Goal: Task Accomplishment & Management: Use online tool/utility

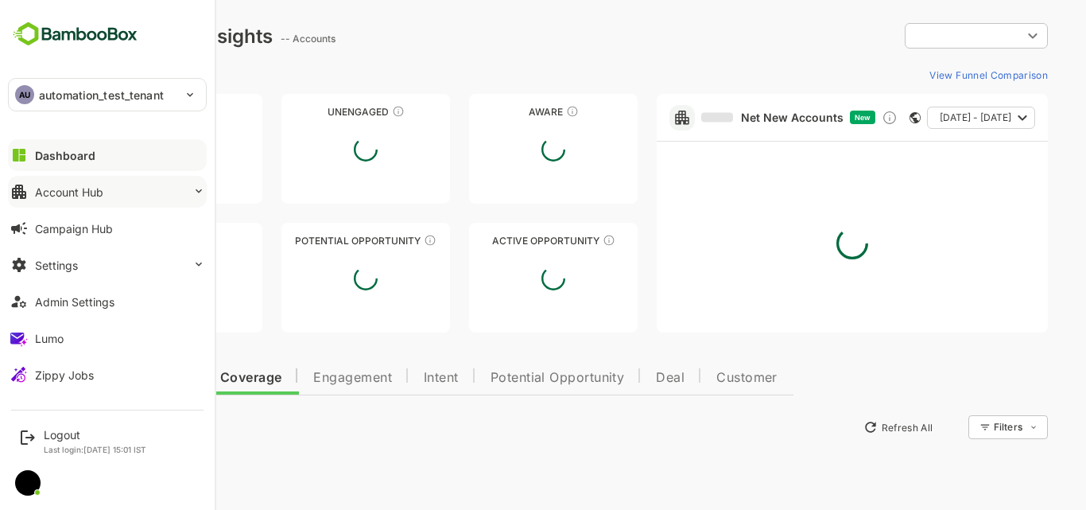
click at [41, 194] on div "Account Hub" at bounding box center [69, 192] width 68 height 14
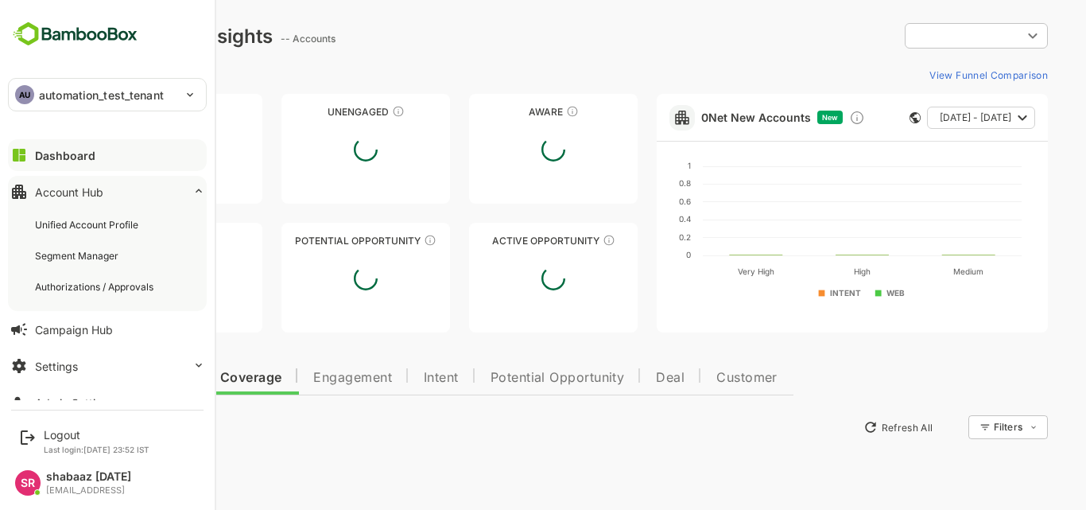
click at [58, 217] on div "Unified Account Profile" at bounding box center [107, 224] width 180 height 29
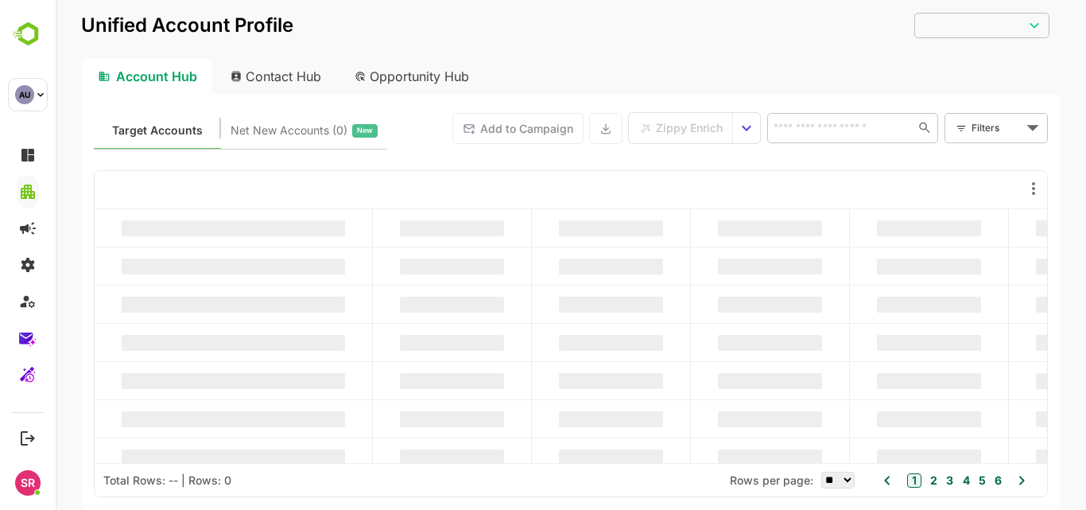
type input "**********"
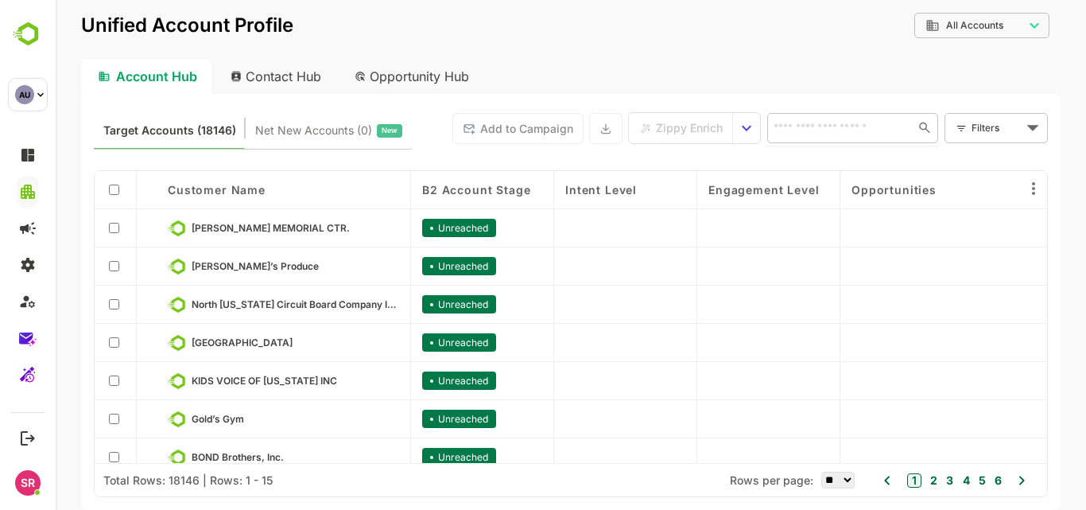
click at [818, 134] on input "text" at bounding box center [838, 127] width 138 height 19
click at [1017, 124] on body "**********" at bounding box center [571, 255] width 1030 height 510
click at [976, 165] on span "New Filter" at bounding box center [999, 162] width 48 height 19
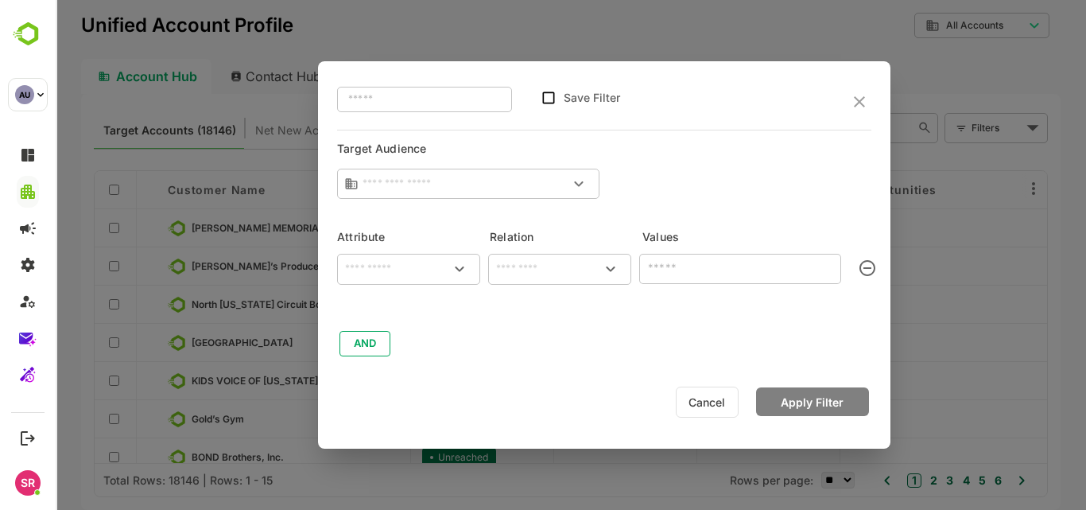
type input "**********"
click at [863, 105] on icon "close" at bounding box center [859, 101] width 11 height 11
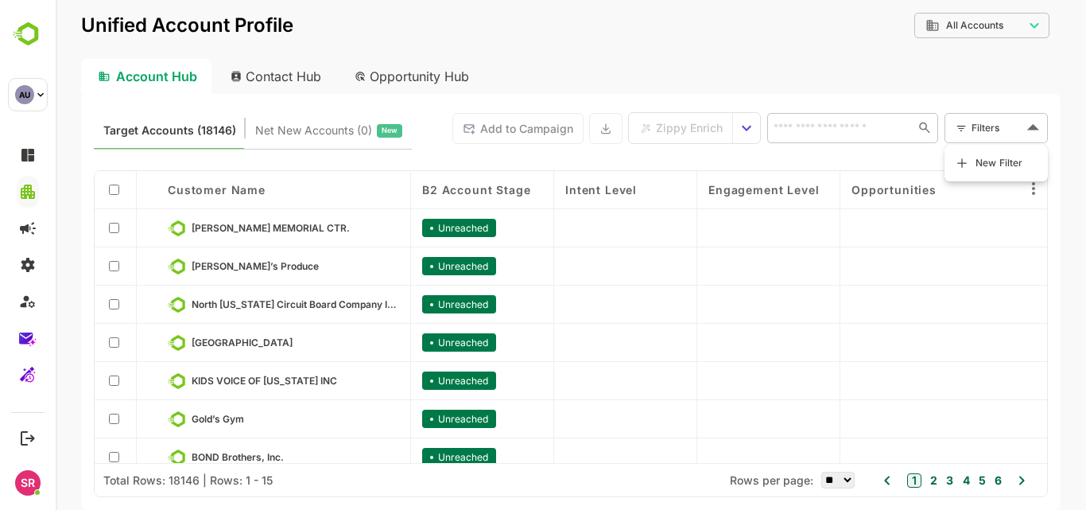
click at [971, 139] on body "**********" at bounding box center [571, 255] width 1030 height 510
click at [973, 159] on li "New Filter" at bounding box center [995, 163] width 95 height 29
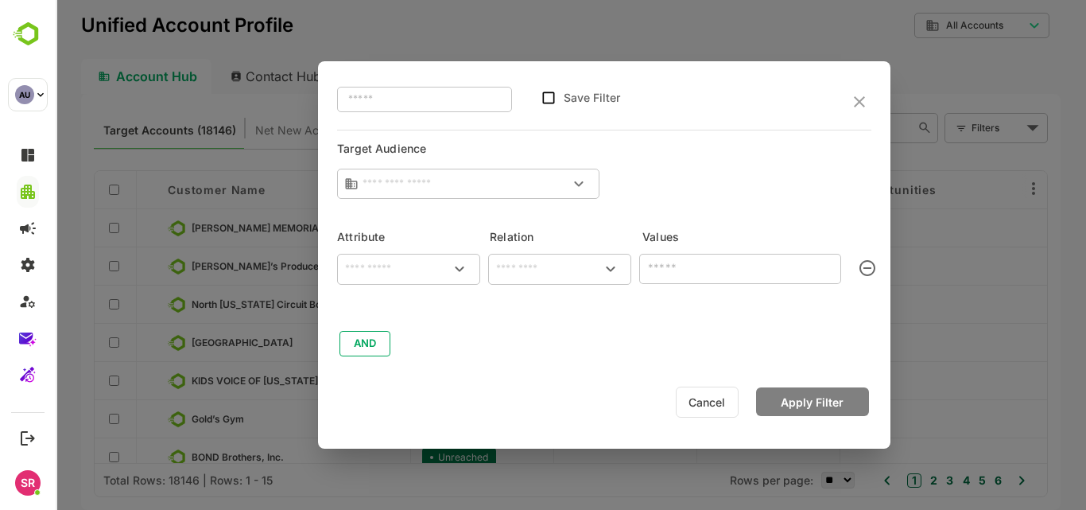
type input "**********"
click at [855, 99] on icon "close" at bounding box center [859, 101] width 19 height 19
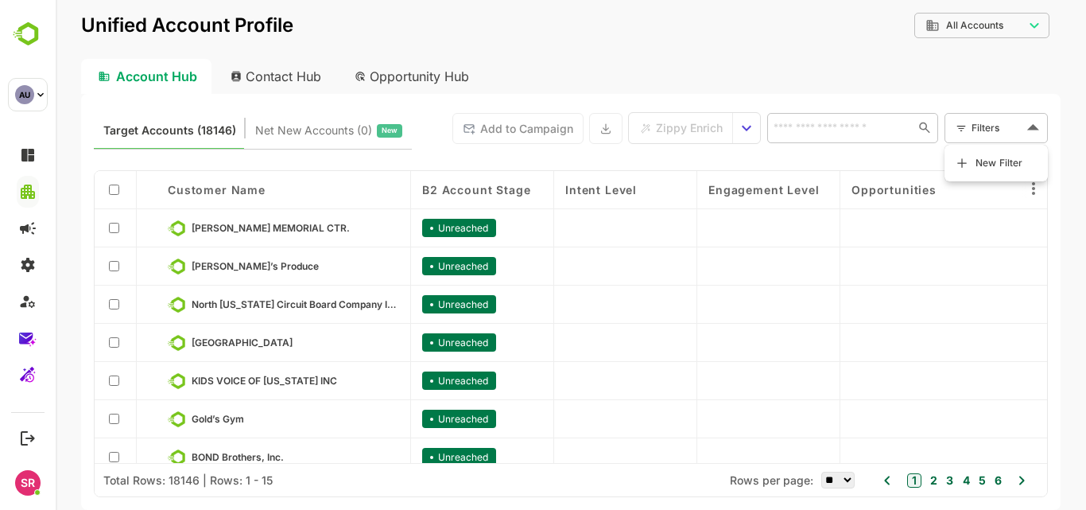
click at [993, 118] on body "**********" at bounding box center [571, 255] width 1030 height 510
click at [737, 48] on div at bounding box center [571, 255] width 1030 height 510
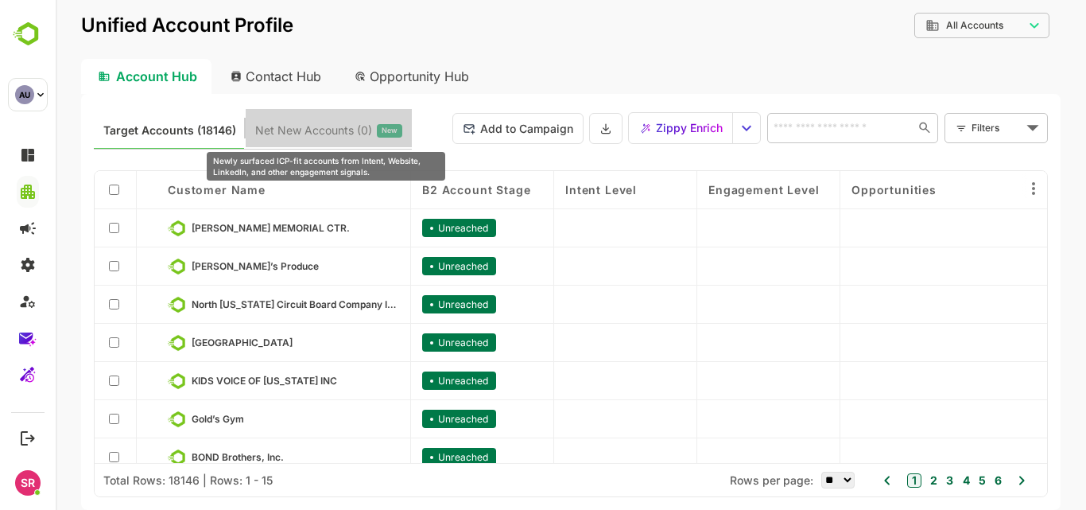
click at [300, 126] on span "Net New Accounts ( 0 )" at bounding box center [313, 130] width 117 height 21
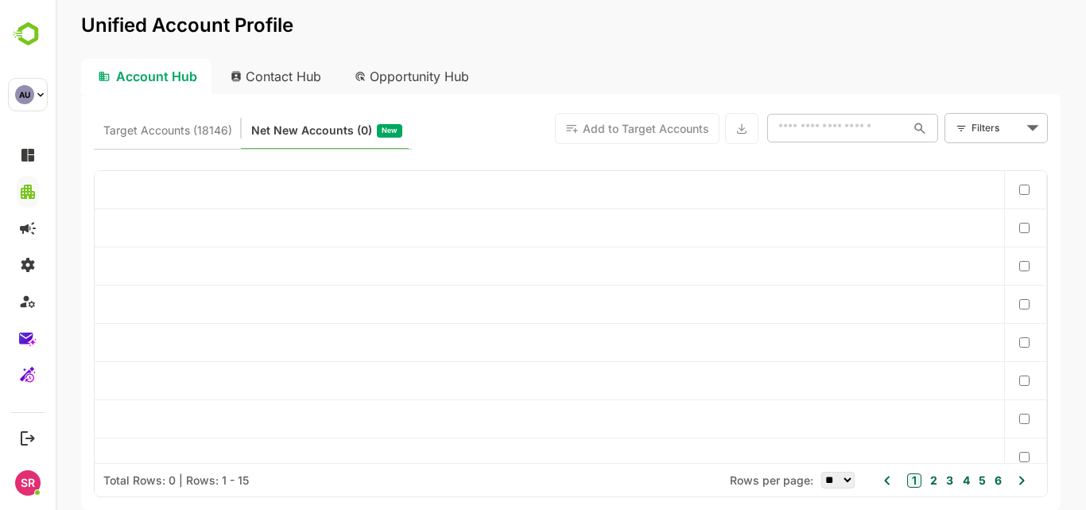
click at [284, 68] on div "Contact Hub" at bounding box center [277, 76] width 118 height 35
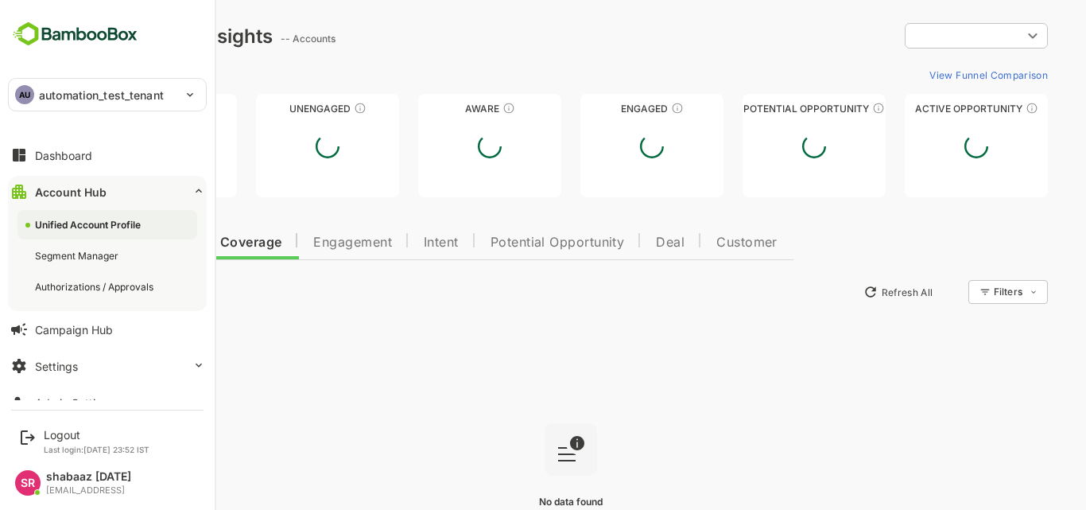
click at [82, 229] on div "Unified Account Profile" at bounding box center [89, 225] width 109 height 14
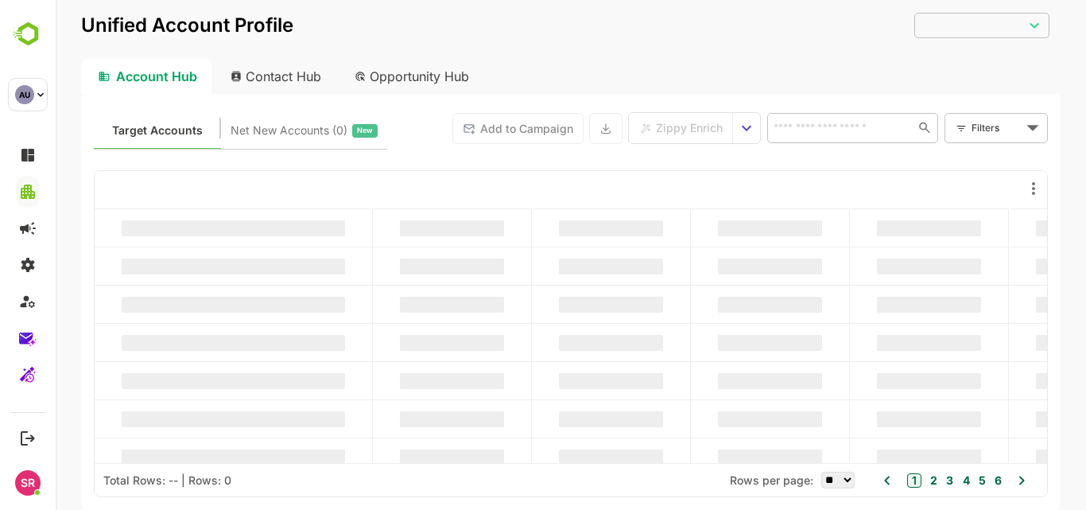
click at [268, 69] on div "Contact Hub" at bounding box center [277, 76] width 118 height 35
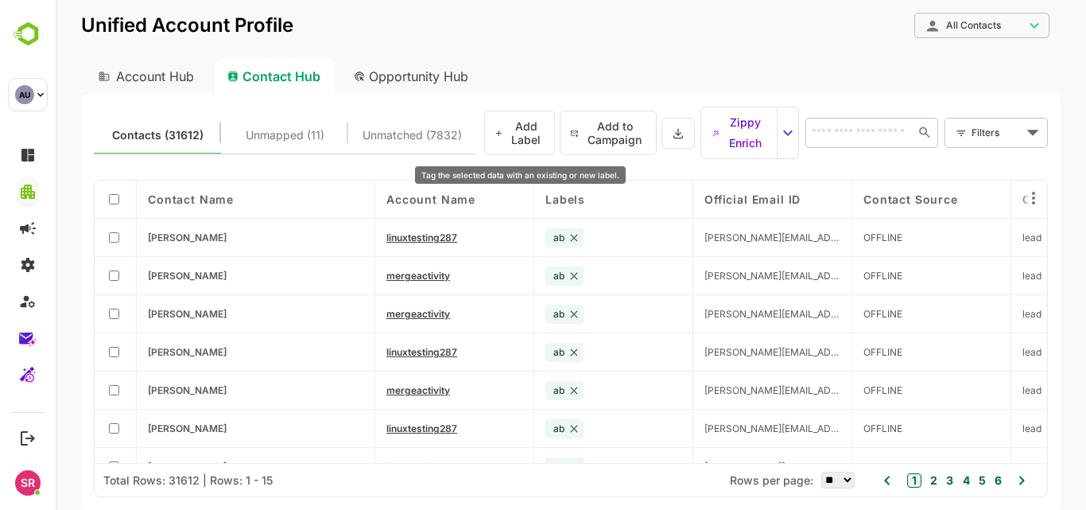
click at [508, 128] on button "Add Label" at bounding box center [519, 132] width 71 height 45
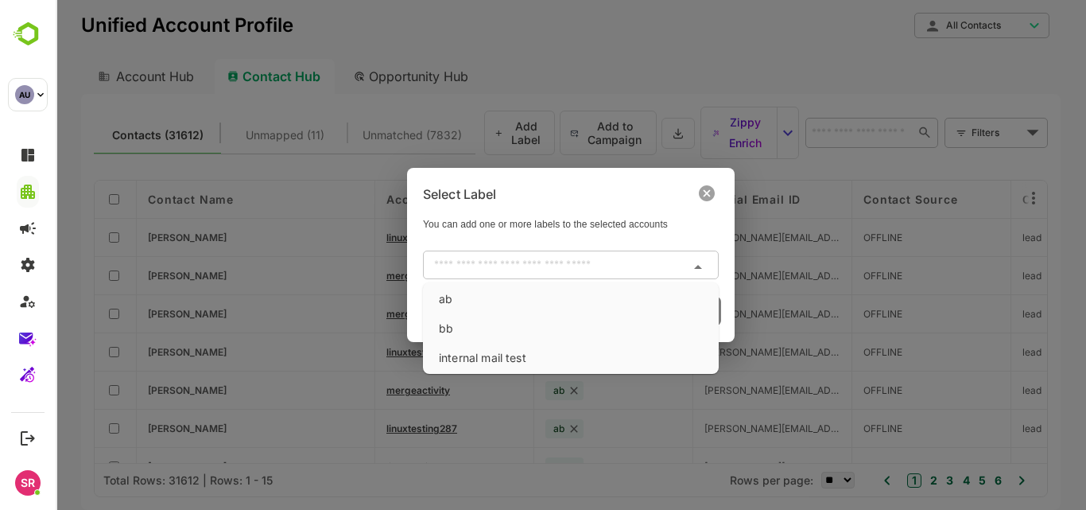
click at [470, 265] on input "text" at bounding box center [558, 264] width 260 height 19
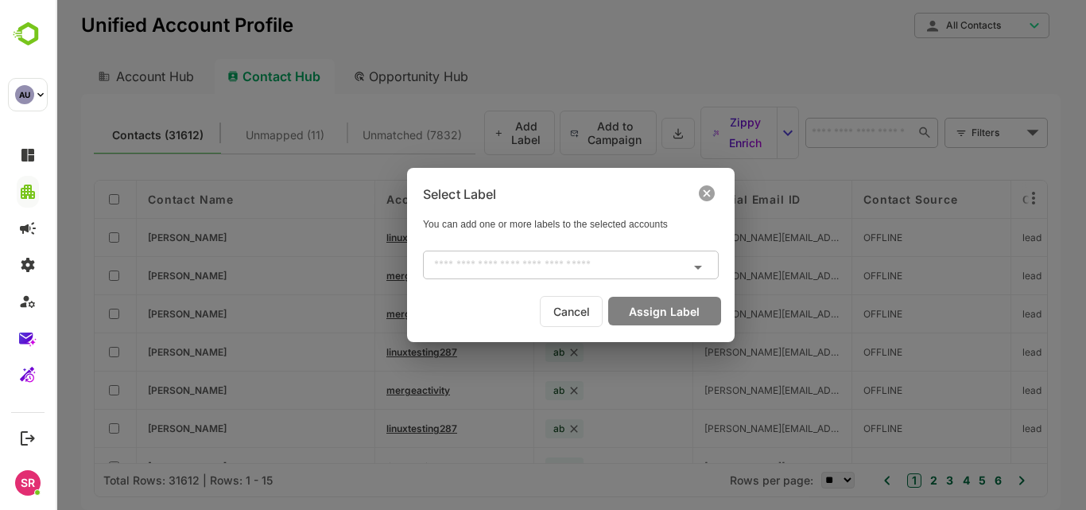
click at [470, 265] on input "text" at bounding box center [558, 264] width 260 height 19
click at [704, 192] on icon at bounding box center [707, 193] width 16 height 16
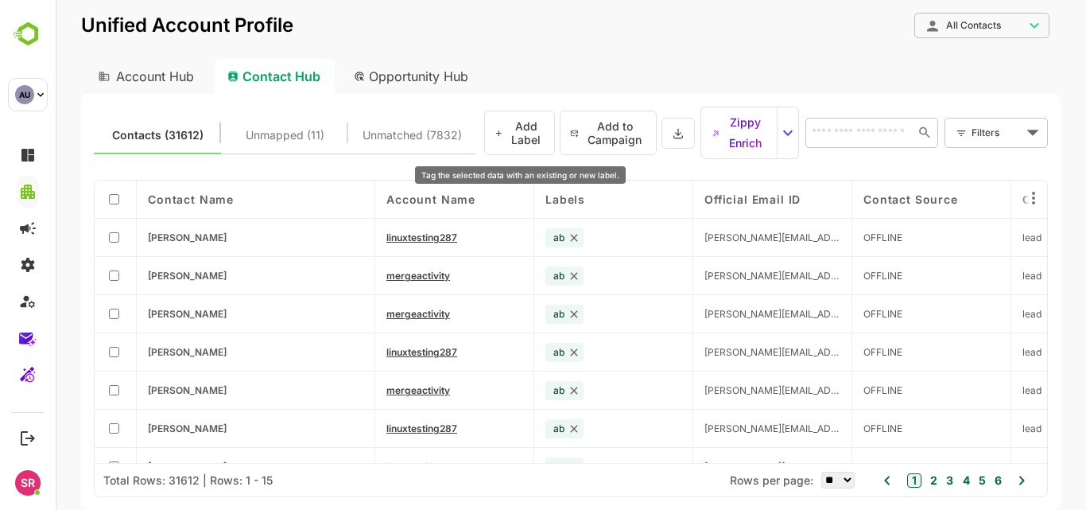
click at [514, 130] on button "Add Label" at bounding box center [519, 132] width 71 height 45
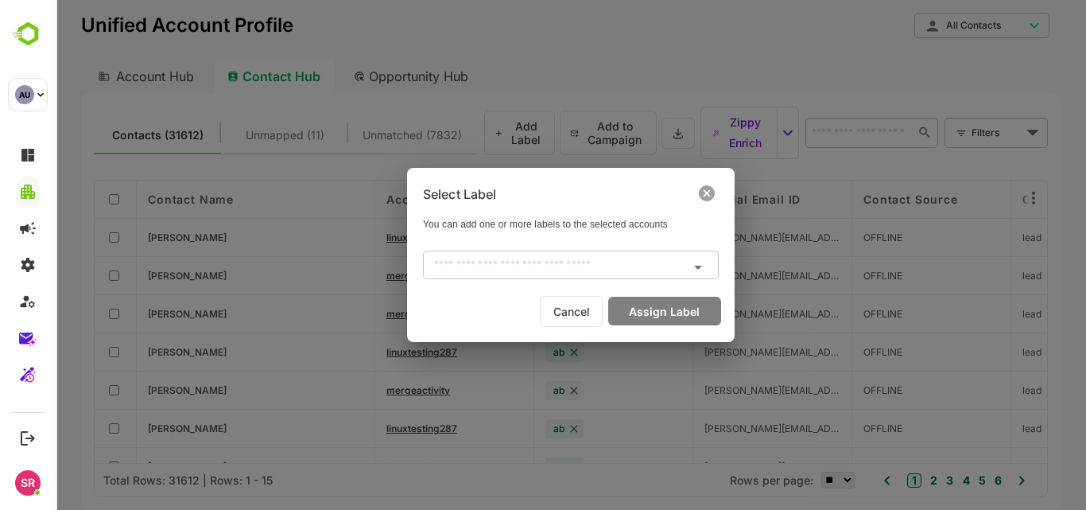
click at [706, 191] on icon at bounding box center [707, 193] width 16 height 16
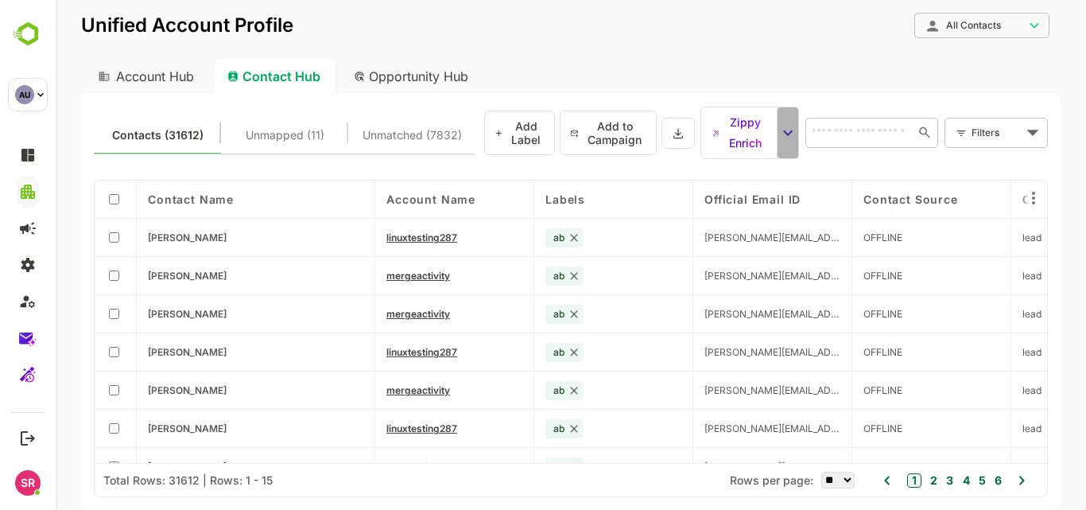
click at [779, 134] on icon "select enrich strategy" at bounding box center [787, 132] width 19 height 19
click at [825, 105] on div "Contacts (31612) Unmapped (11) Unmatched (7832) Add Label Add to Campaign Zippy…" at bounding box center [570, 302] width 979 height 416
click at [435, 73] on div "Opportunity Hub" at bounding box center [411, 76] width 141 height 35
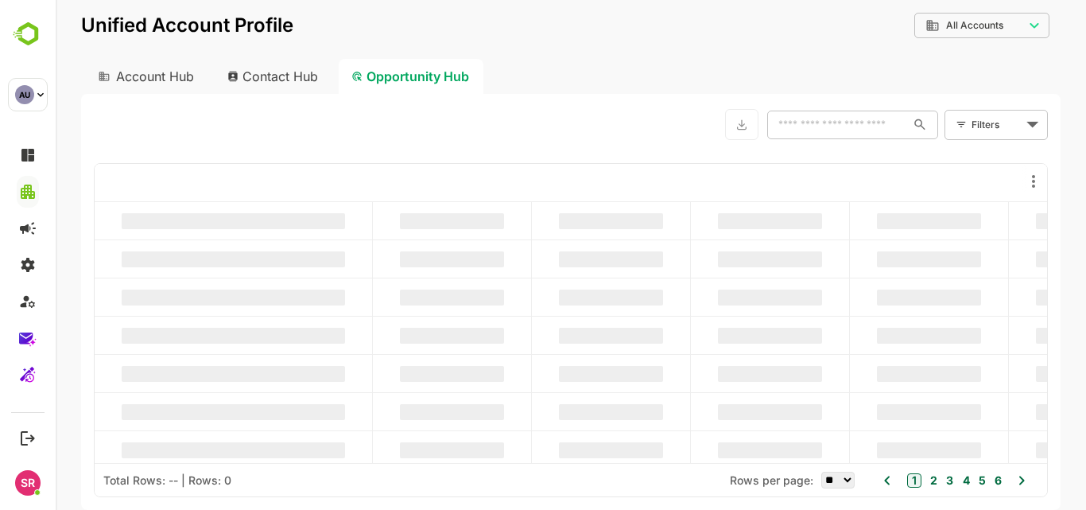
click at [289, 79] on div "Contact Hub" at bounding box center [274, 76] width 118 height 35
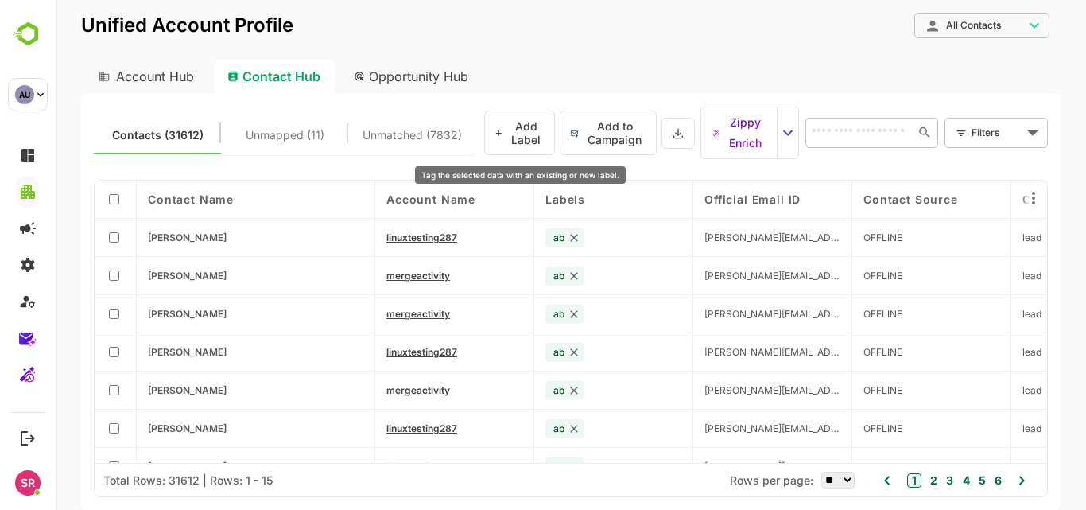
click at [520, 128] on button "Add Label" at bounding box center [519, 132] width 71 height 45
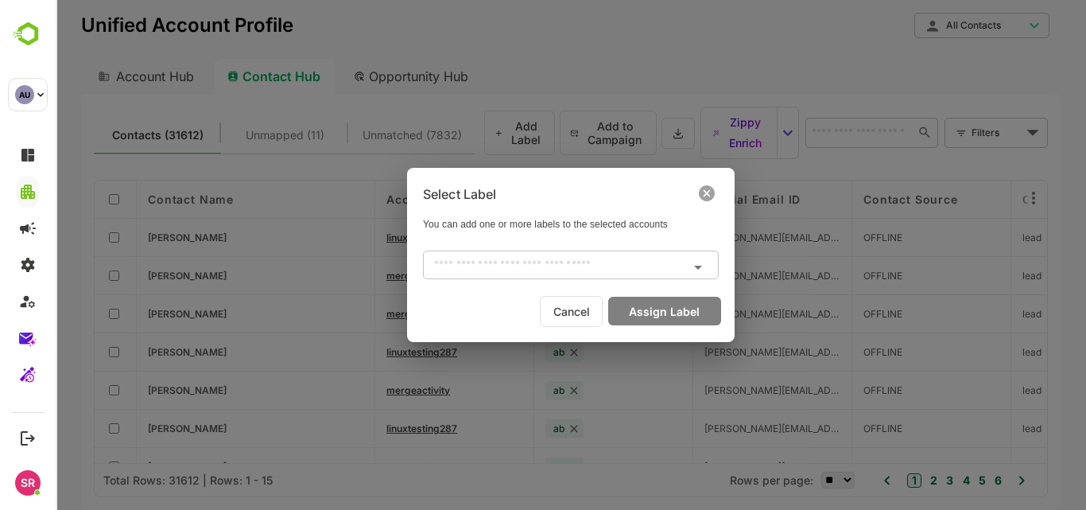
click at [710, 196] on icon at bounding box center [707, 193] width 16 height 16
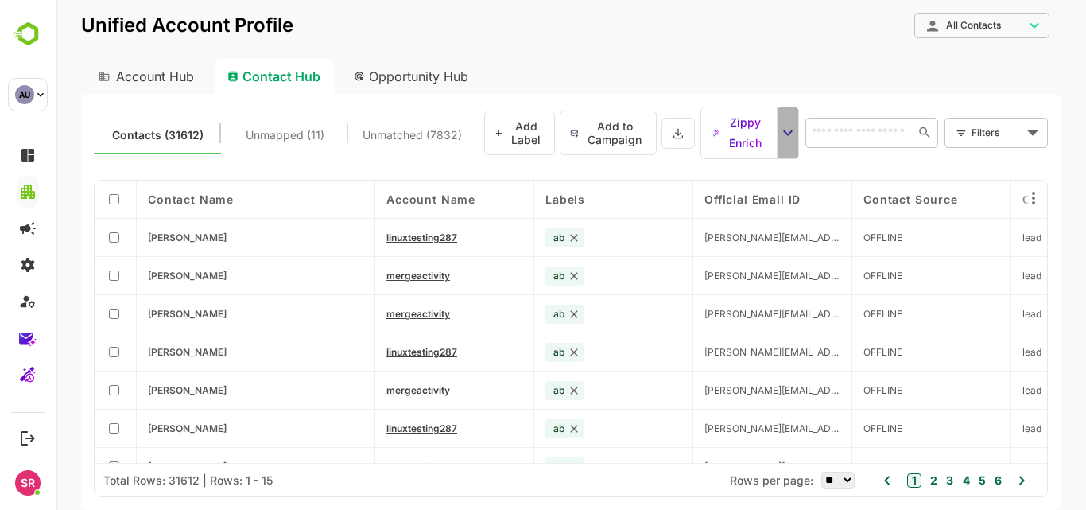
click at [781, 133] on icon "select enrich strategy" at bounding box center [787, 132] width 19 height 19
click at [685, 77] on div "Account Hub Contact Hub Opportunity Hub" at bounding box center [570, 76] width 979 height 35
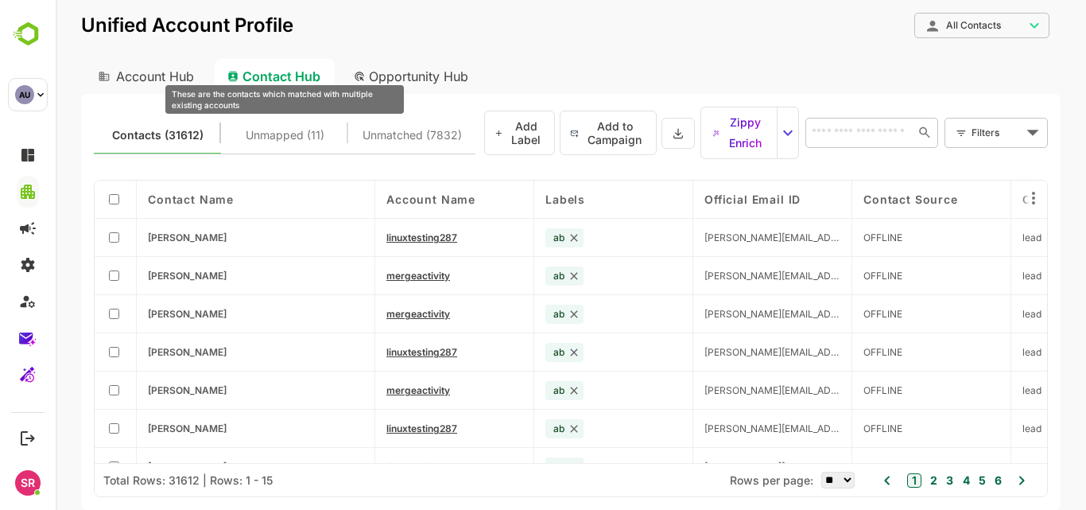
click at [313, 141] on span "Unmapped (11)" at bounding box center [285, 135] width 79 height 21
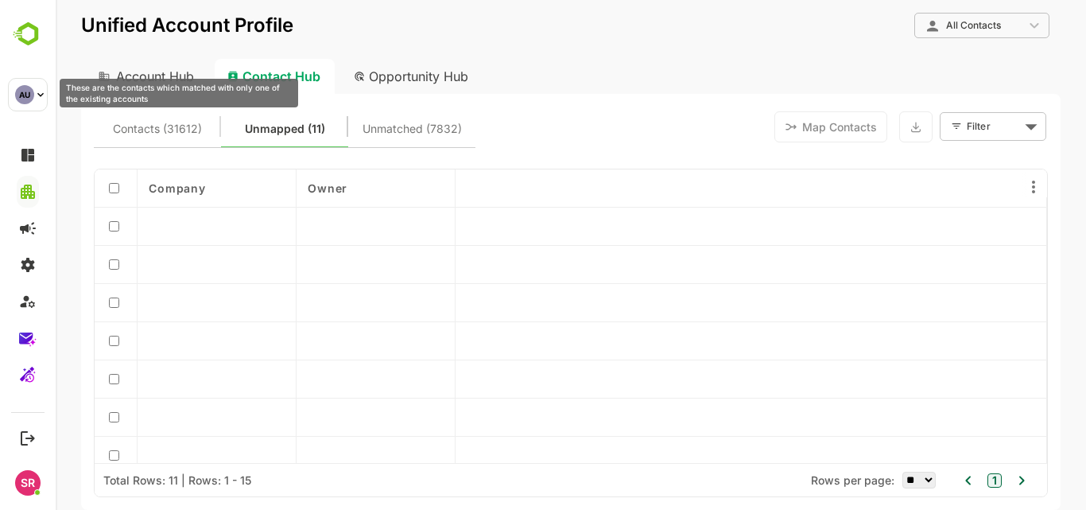
click at [159, 124] on span "Contacts (31612)" at bounding box center [157, 128] width 89 height 21
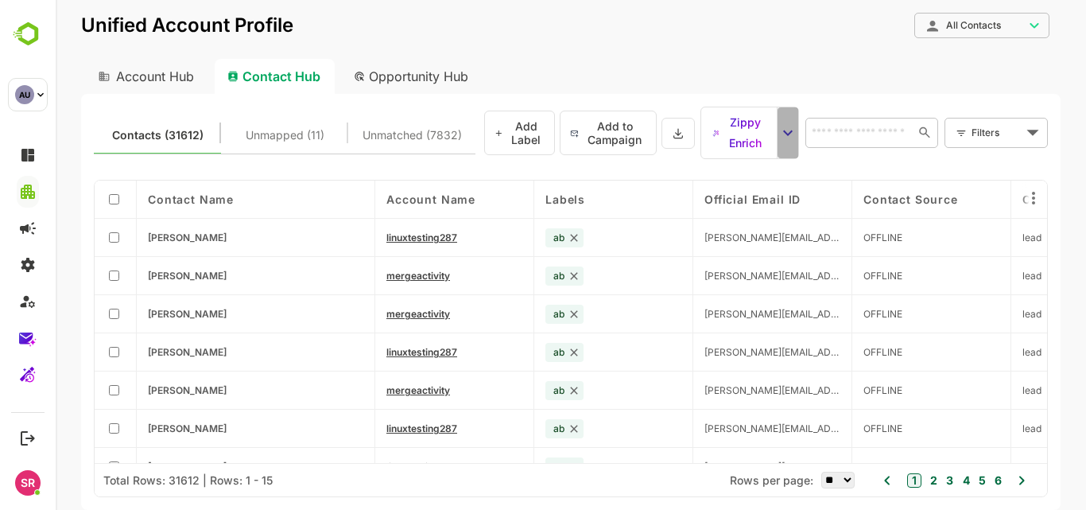
click at [786, 137] on icon "select enrich strategy" at bounding box center [787, 132] width 19 height 19
click at [824, 66] on div "Account Hub Contact Hub Opportunity Hub" at bounding box center [570, 76] width 979 height 35
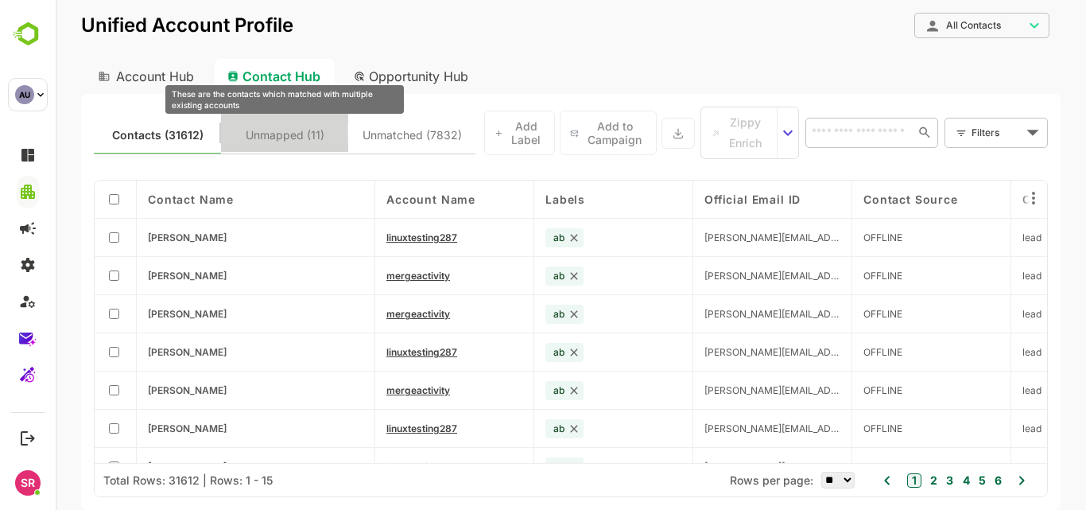
click at [281, 138] on span "Unmapped (11)" at bounding box center [285, 135] width 79 height 21
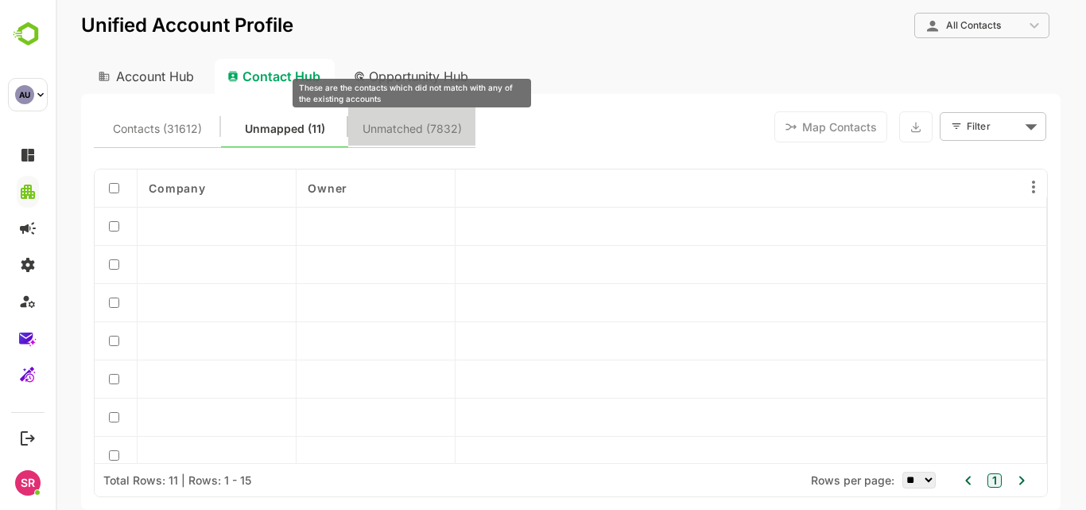
click at [413, 135] on span "Unmatched (7832)" at bounding box center [411, 128] width 99 height 21
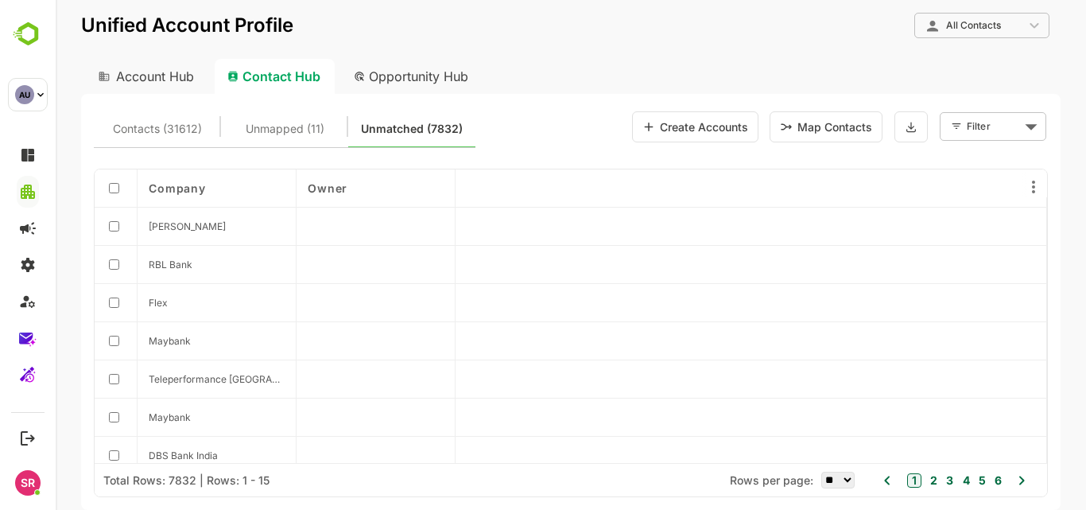
click at [673, 131] on button "Create Accounts" at bounding box center [695, 126] width 126 height 31
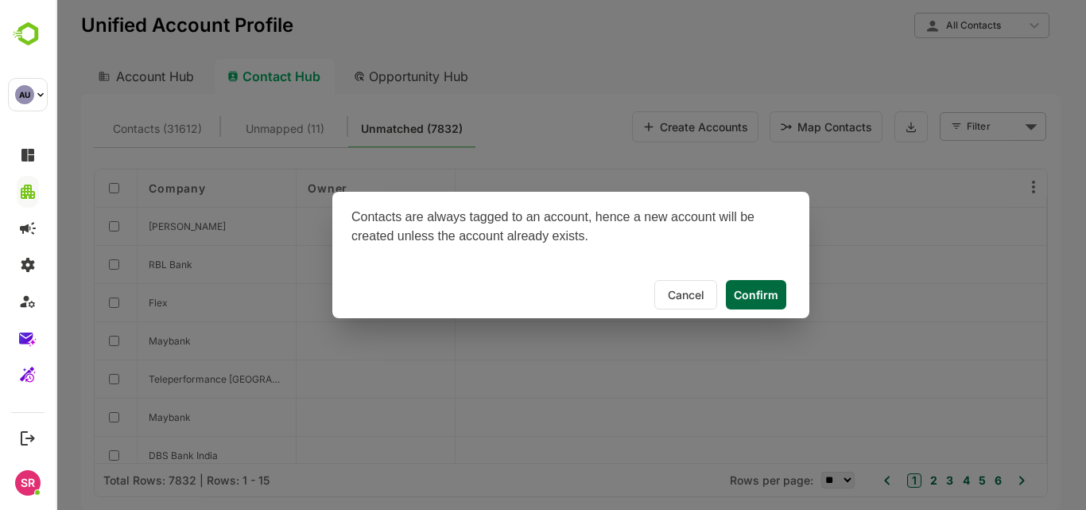
click at [765, 284] on button "Confirm" at bounding box center [756, 294] width 60 height 29
click at [753, 293] on span "Confirm" at bounding box center [756, 295] width 45 height 14
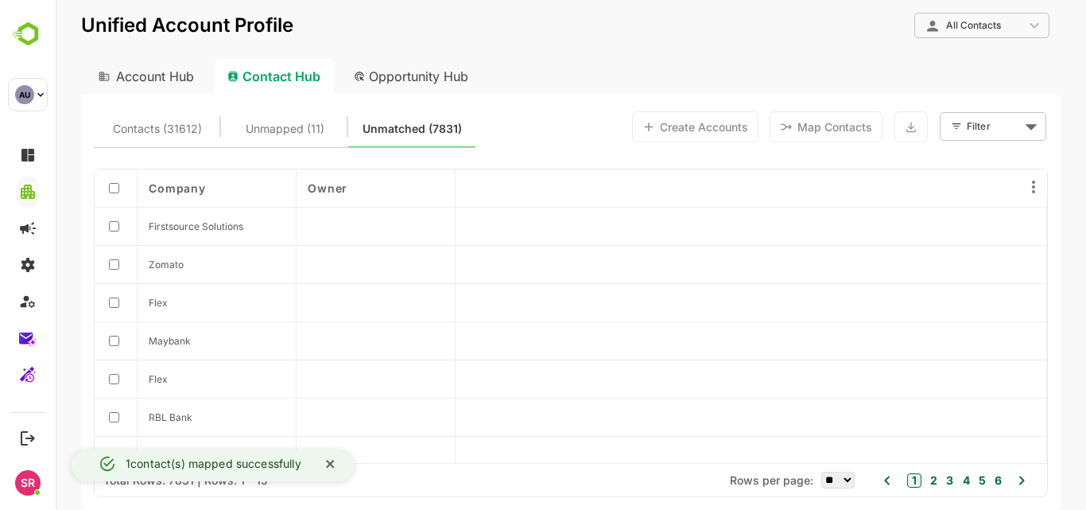
click at [328, 463] on button "close" at bounding box center [330, 464] width 33 height 31
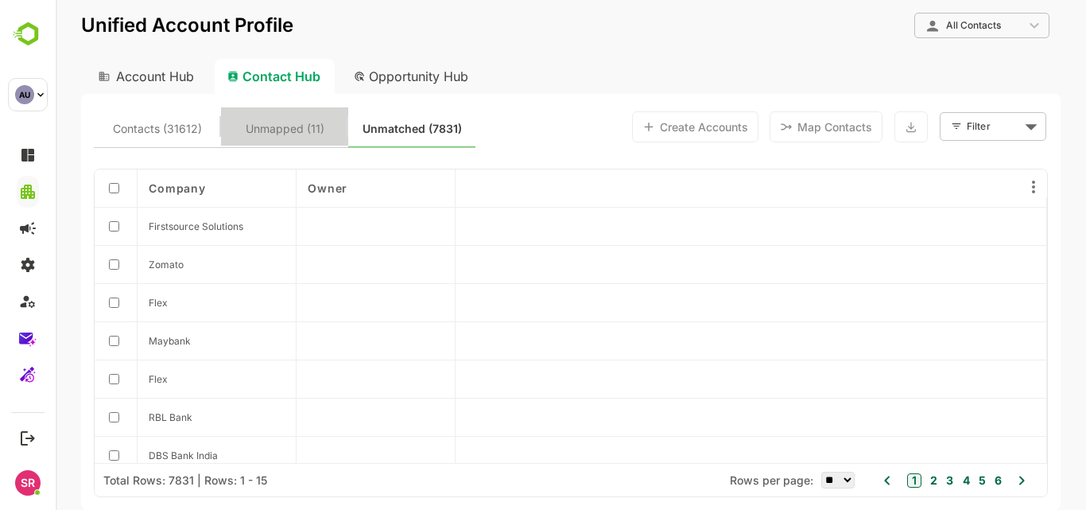
click at [327, 122] on span "Unmapped (11)" at bounding box center [285, 128] width 108 height 21
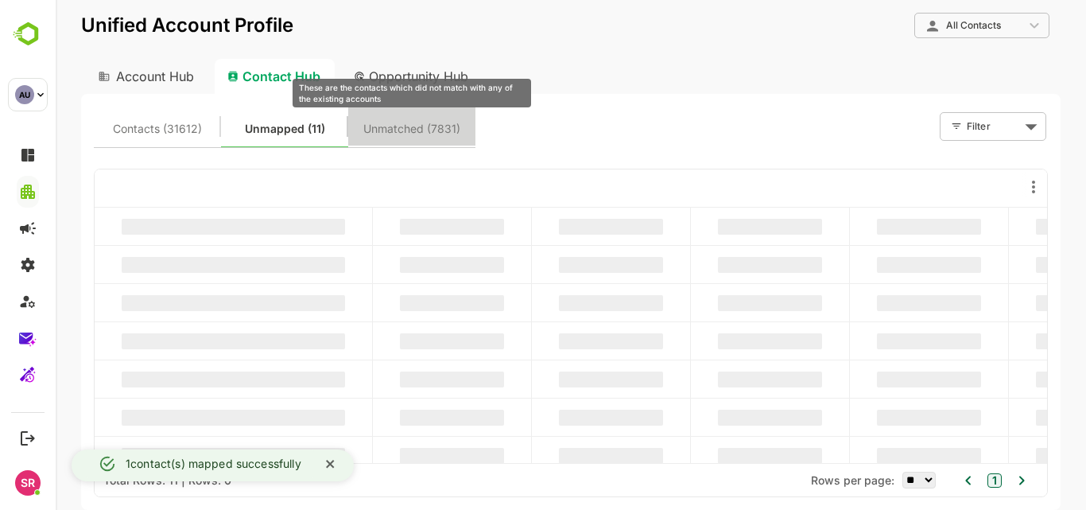
click at [422, 123] on span "Unmatched (7831)" at bounding box center [411, 128] width 97 height 21
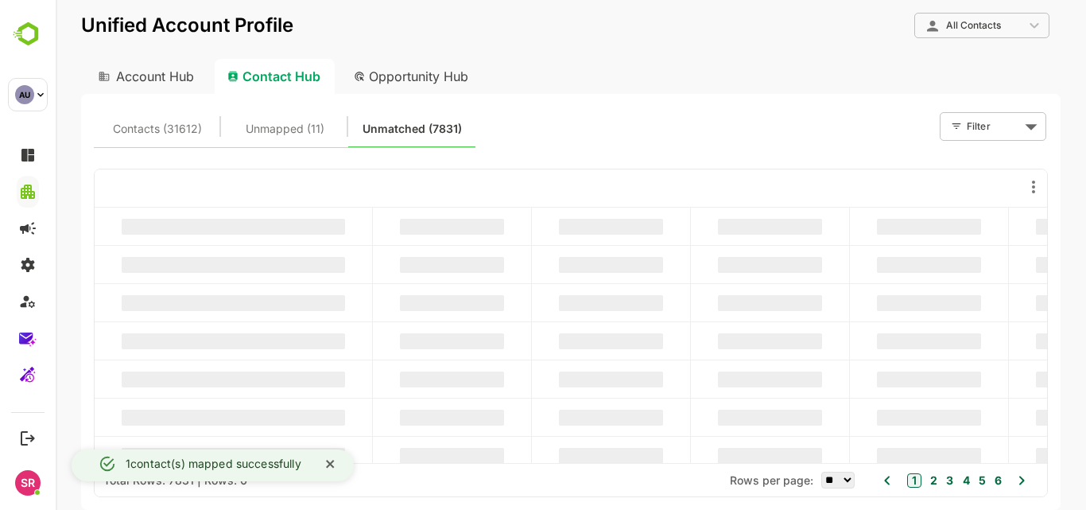
click at [335, 461] on icon "close" at bounding box center [330, 463] width 11 height 13
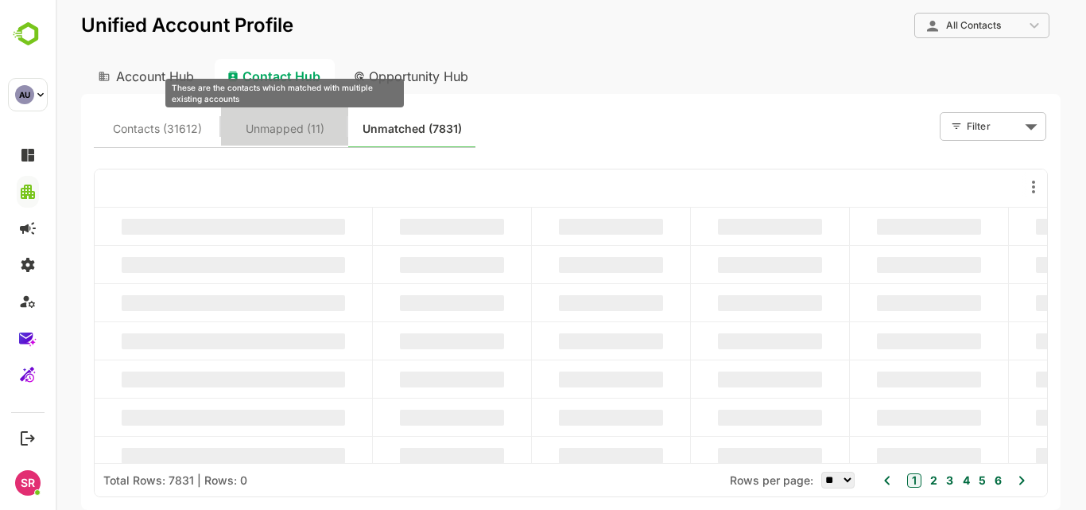
click at [300, 126] on span "Unmapped (11)" at bounding box center [285, 128] width 79 height 21
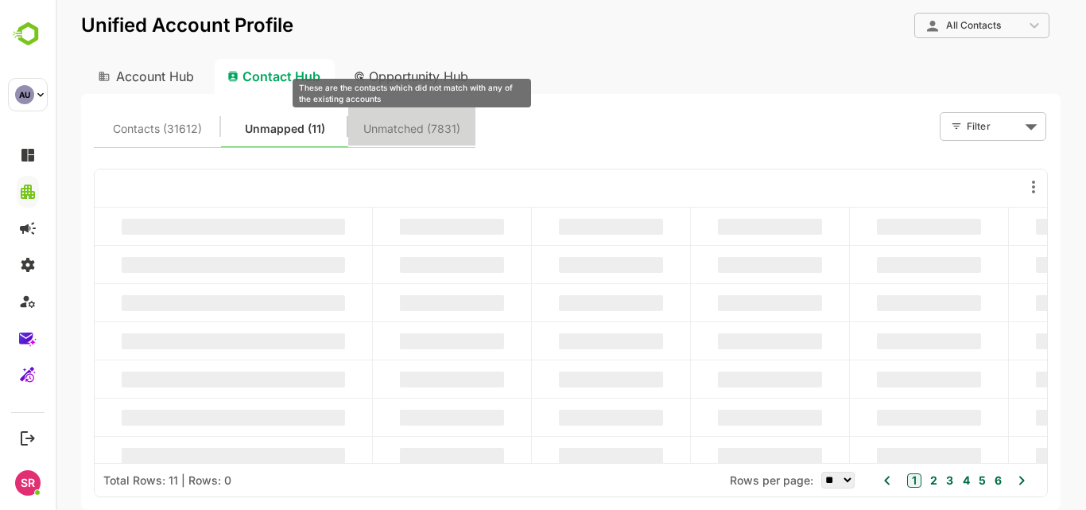
click at [405, 120] on span "Unmatched (7831)" at bounding box center [411, 128] width 97 height 21
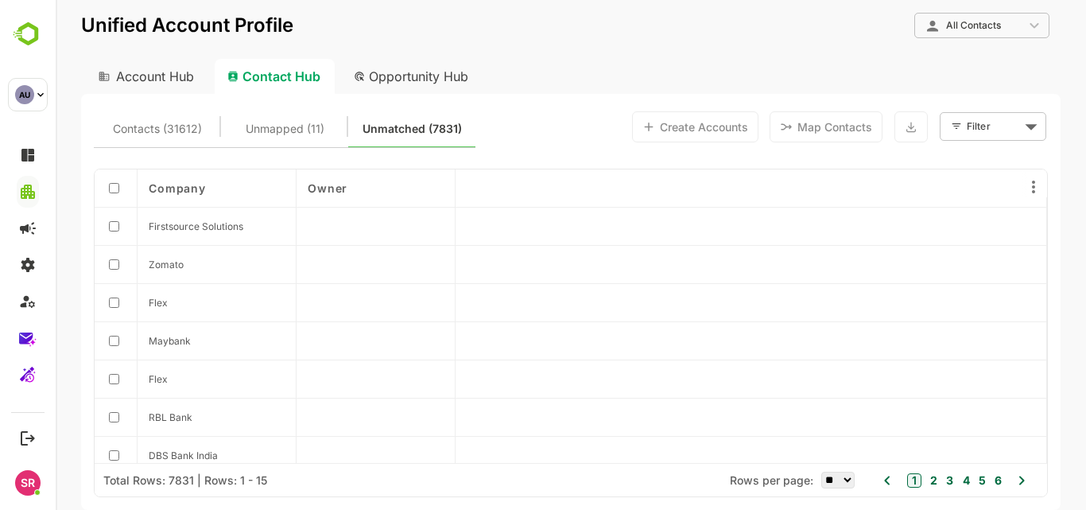
click at [394, 68] on div "Opportunity Hub" at bounding box center [411, 76] width 141 height 35
type input "**********"
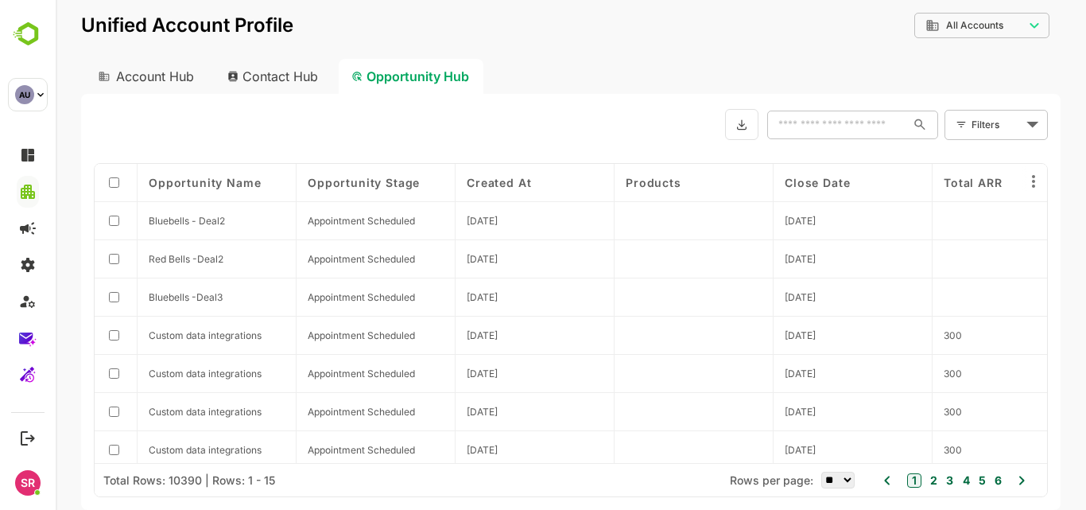
click at [141, 77] on div "Account Hub" at bounding box center [144, 76] width 127 height 35
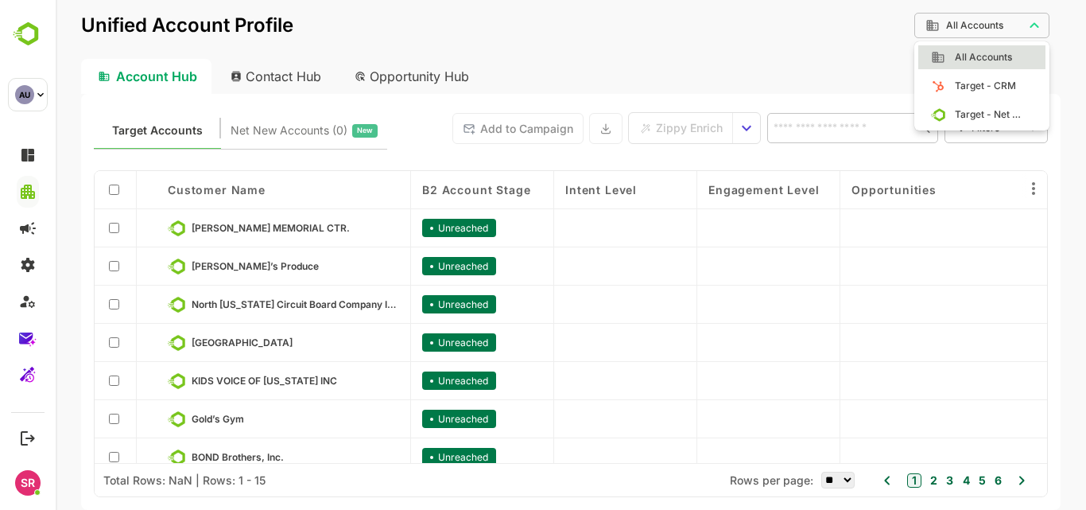
click at [983, 27] on body "**********" at bounding box center [571, 255] width 1030 height 510
click at [746, 10] on div at bounding box center [571, 255] width 1030 height 510
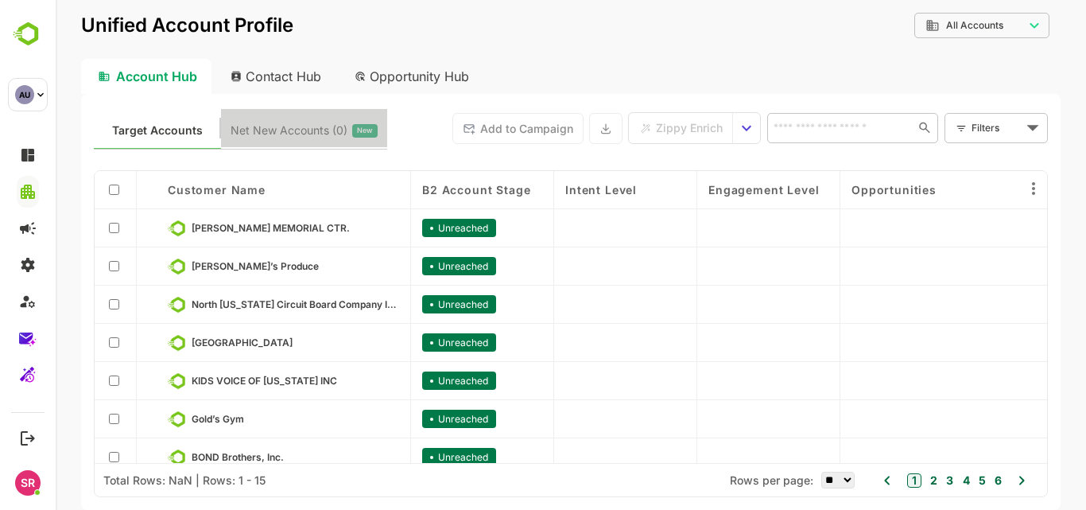
click at [316, 142] on button "Net New Accounts ( 0 ) New" at bounding box center [304, 128] width 166 height 38
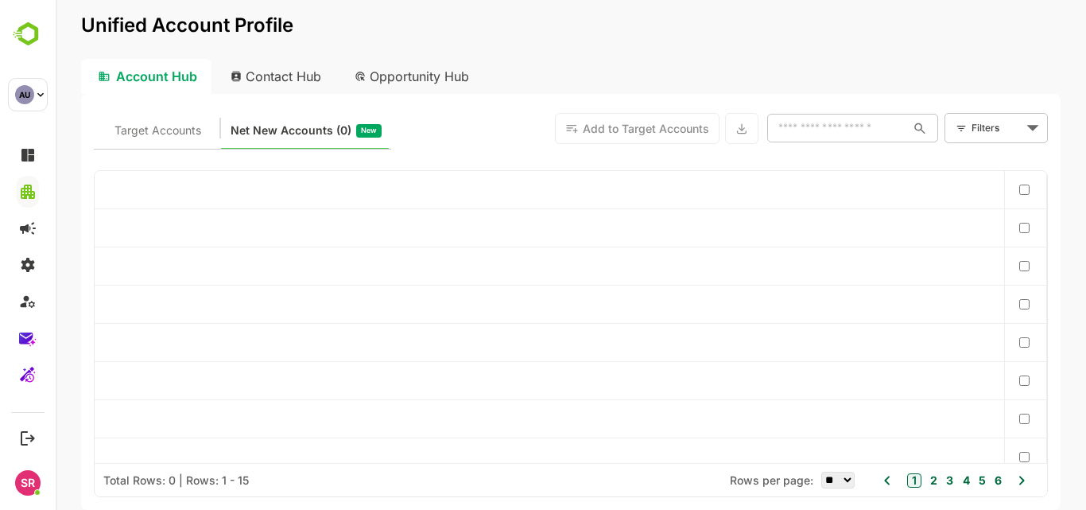
click at [250, 78] on div "Contact Hub" at bounding box center [277, 76] width 118 height 35
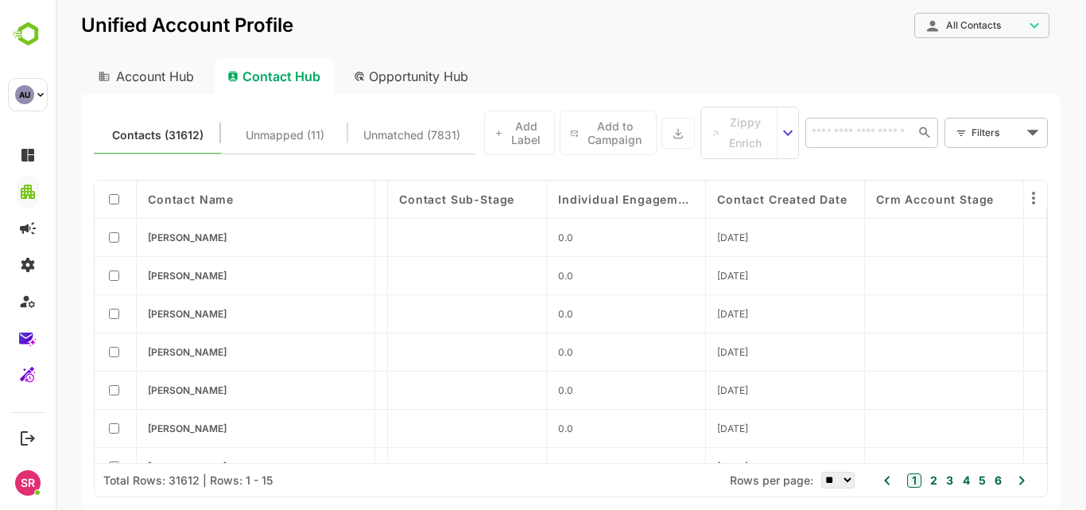
scroll to position [90, 0]
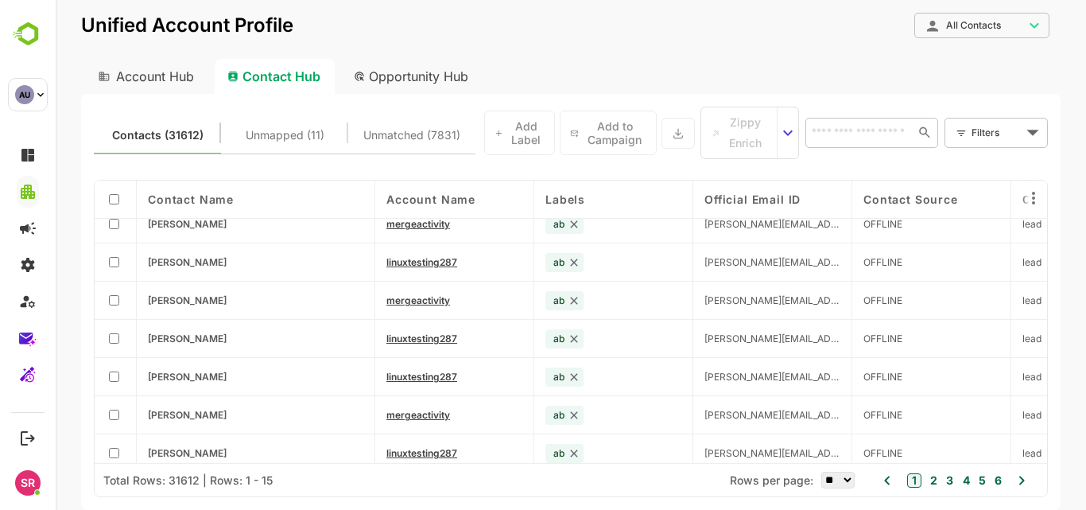
click at [405, 67] on div "Opportunity Hub" at bounding box center [411, 76] width 141 height 35
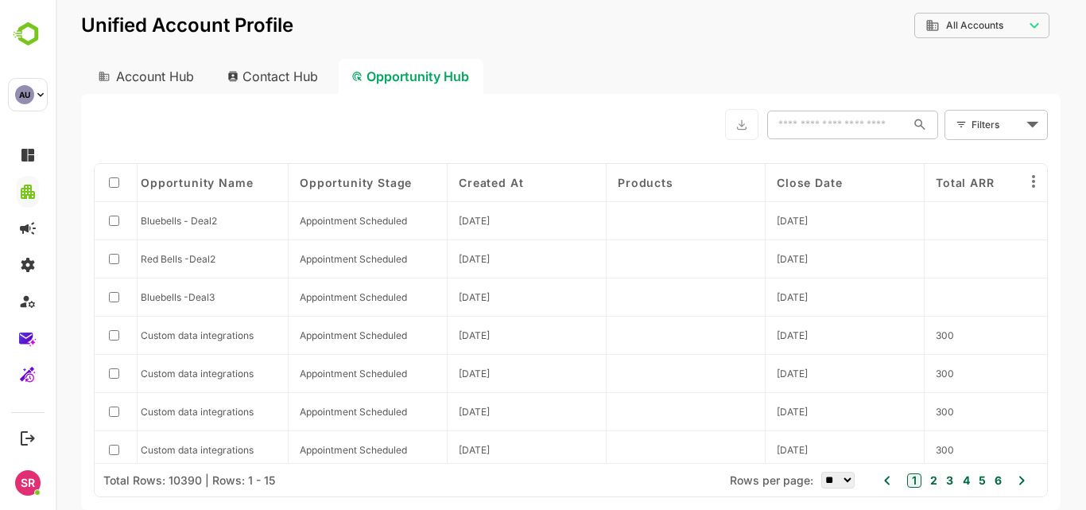
scroll to position [0, 0]
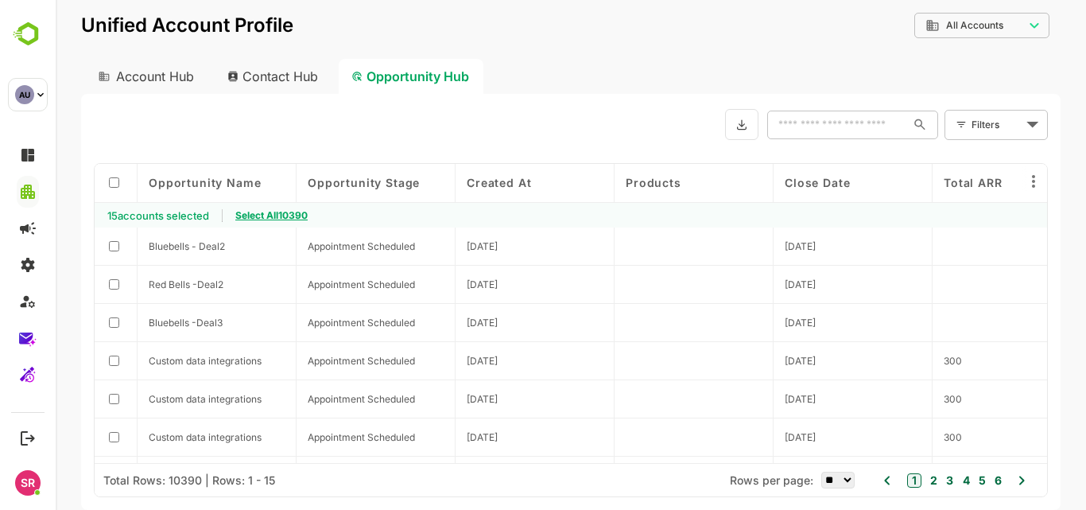
click at [110, 204] on div "15 accounts selected" at bounding box center [158, 215] width 127 height 25
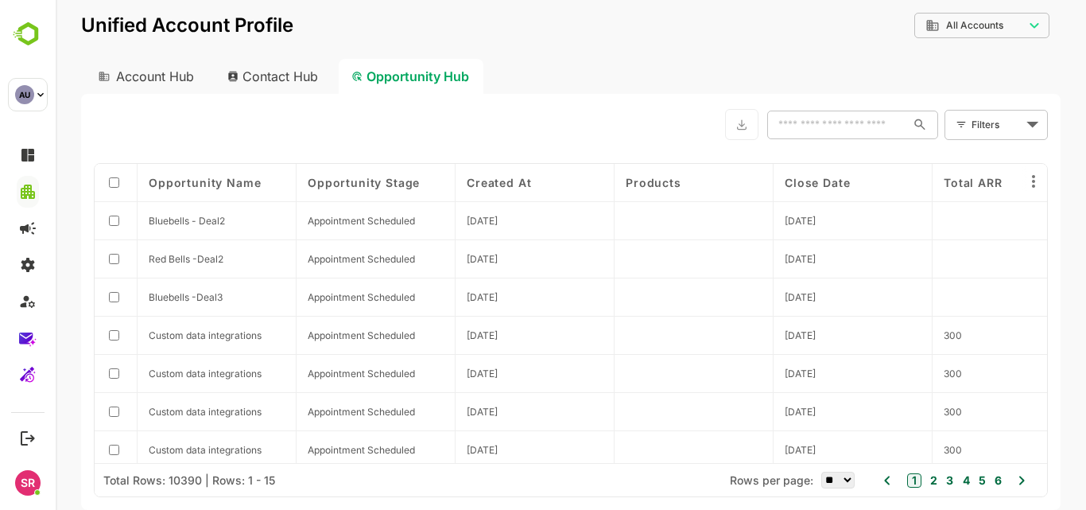
click at [113, 290] on div at bounding box center [116, 297] width 43 height 38
click at [977, 122] on body "**********" at bounding box center [571, 255] width 1030 height 510
click at [659, 85] on div at bounding box center [571, 255] width 1030 height 510
click at [303, 72] on div "Contact Hub" at bounding box center [274, 76] width 118 height 35
type input "**********"
